Goal: Check status: Check status

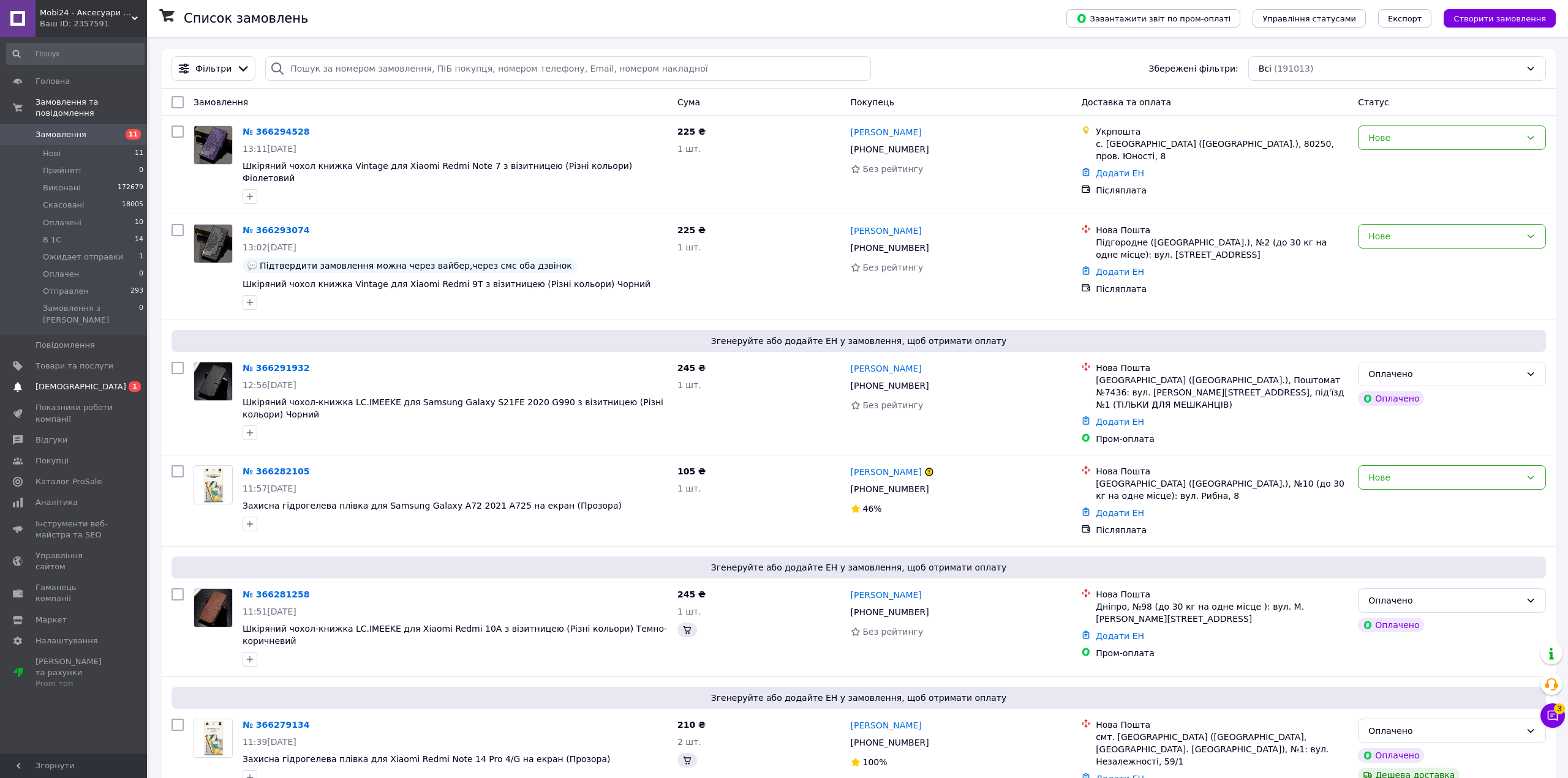
click at [73, 382] on span "[DEMOGRAPHIC_DATA]" at bounding box center [81, 387] width 90 height 11
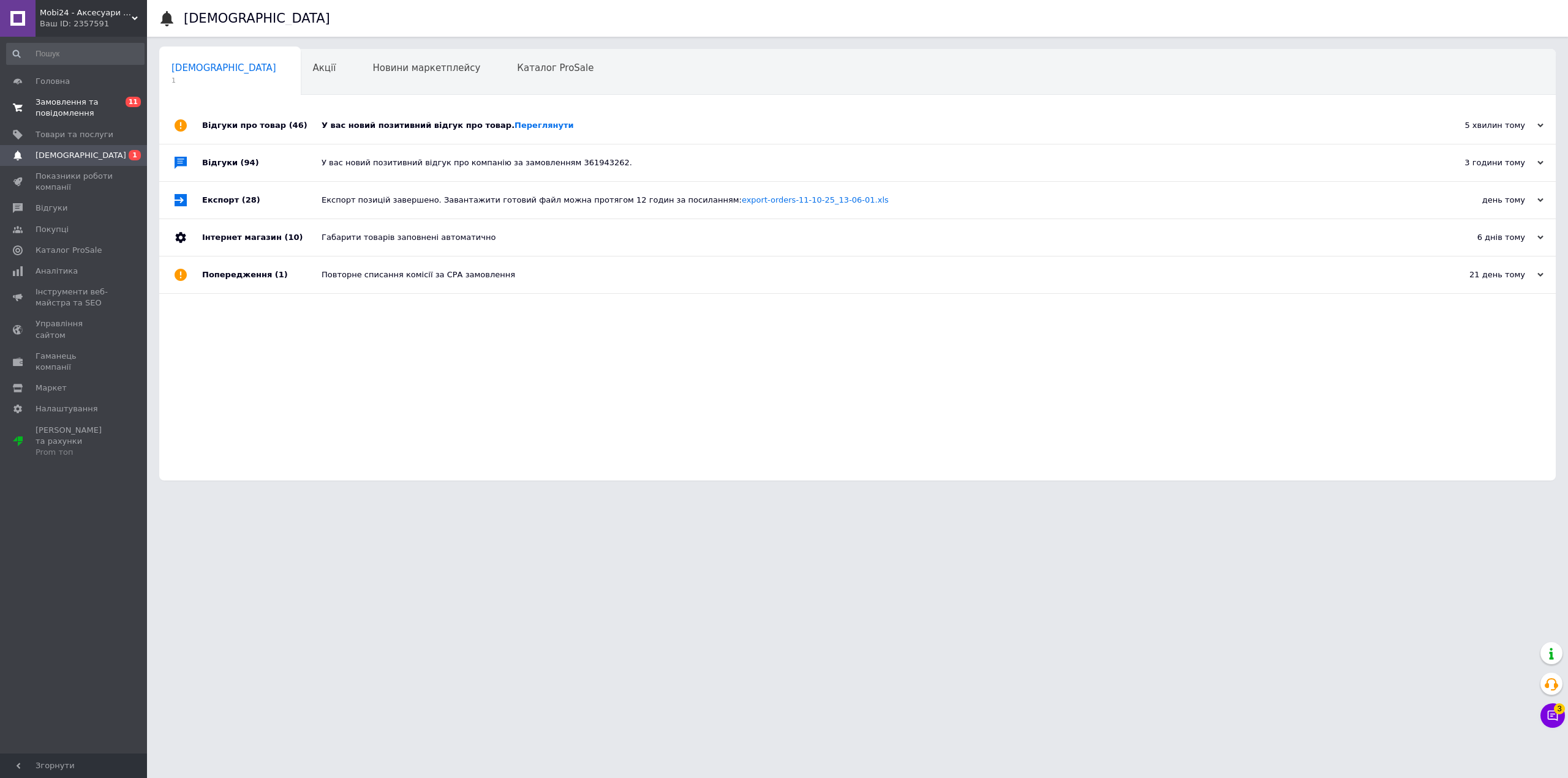
click at [59, 105] on span "Замовлення та повідомлення" at bounding box center [74, 107] width 78 height 22
